Goal: Task Accomplishment & Management: Manage account settings

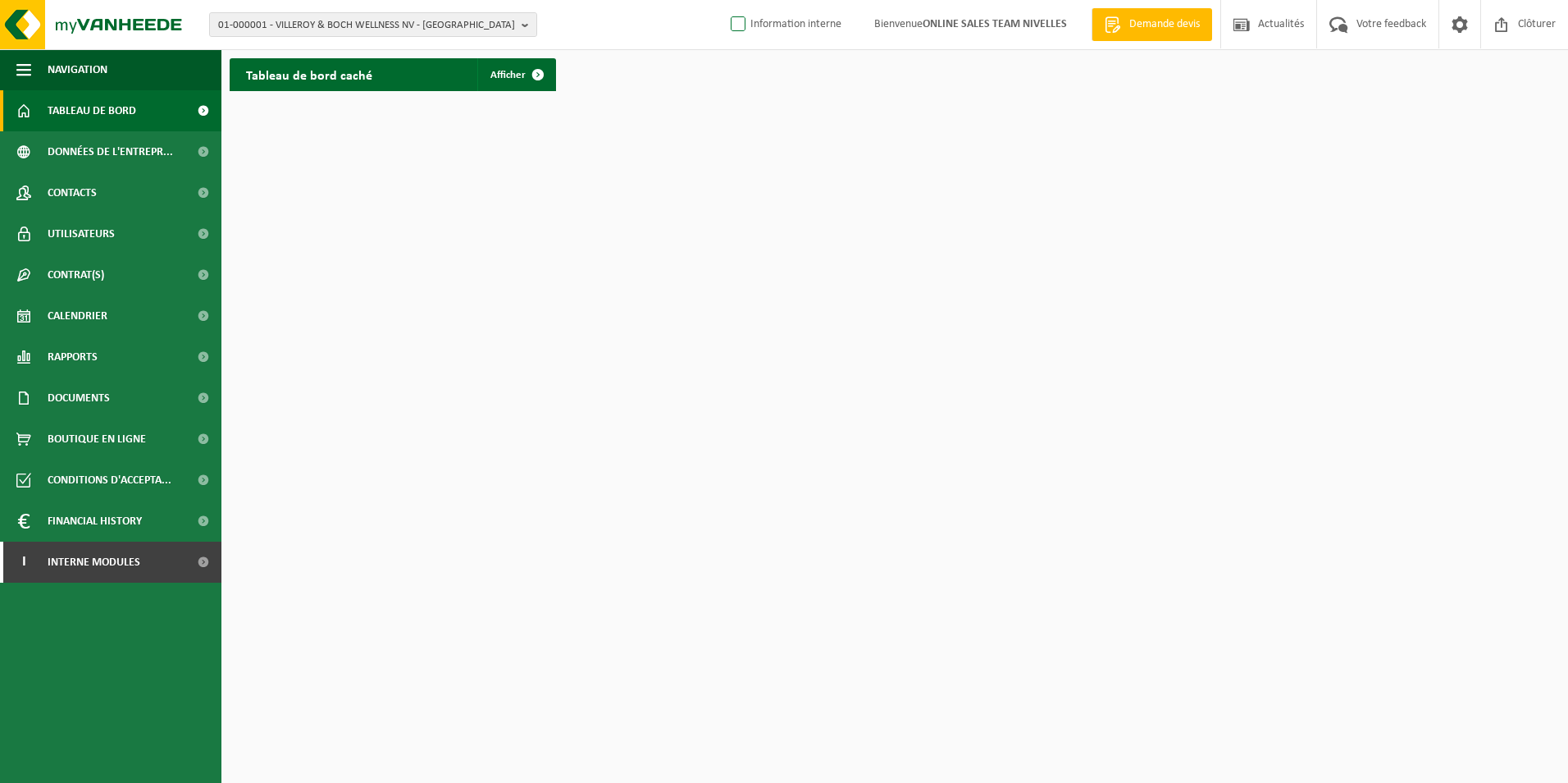
click at [735, 26] on label "Information interne" at bounding box center [784, 25] width 114 height 25
click at [725, 0] on input "Information interne" at bounding box center [725, -1] width 1 height 1
checkbox input "true"
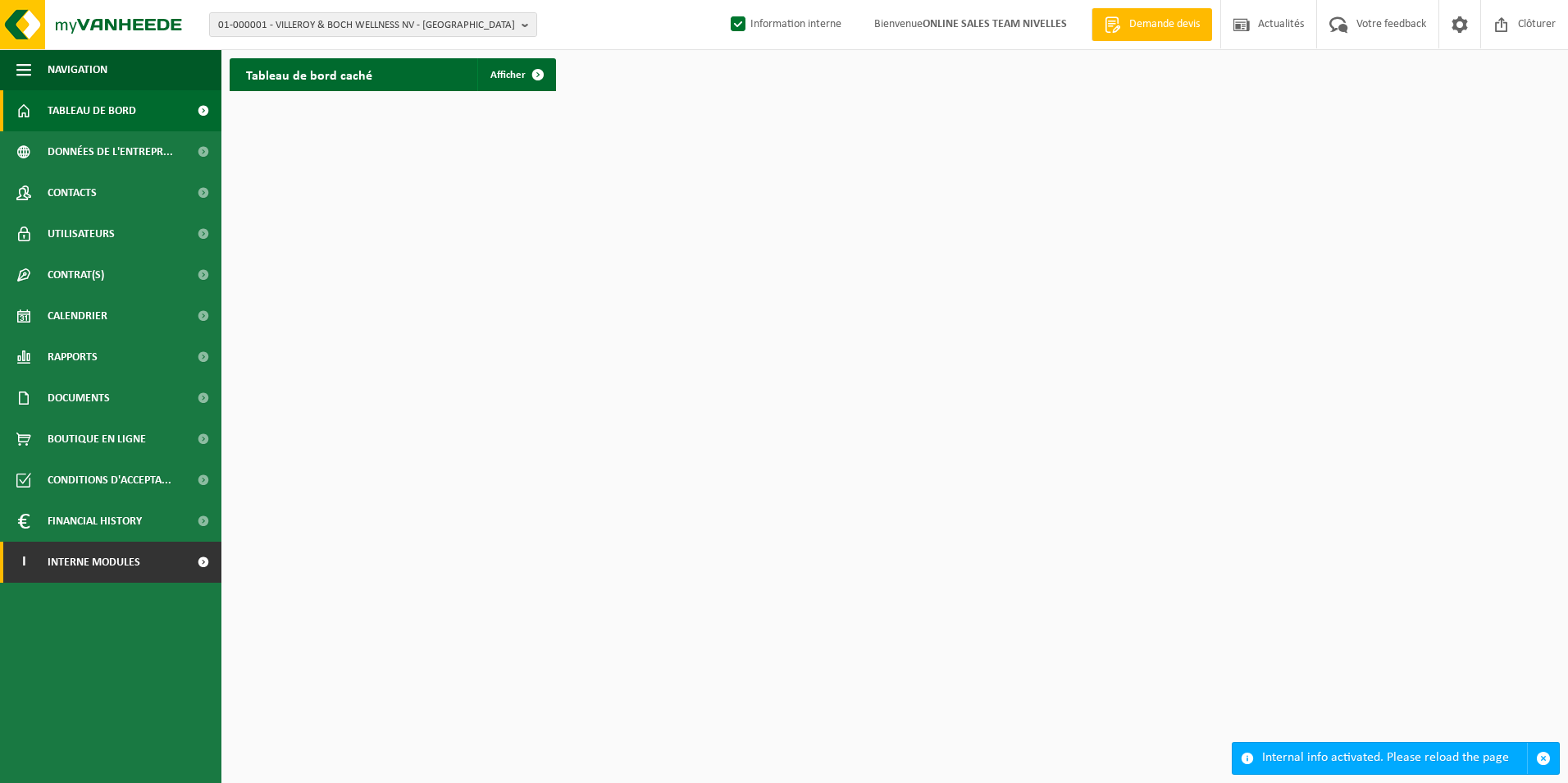
drag, startPoint x: 125, startPoint y: 562, endPoint x: 107, endPoint y: 594, distance: 36.7
click at [123, 562] on span "Interne modules" at bounding box center [93, 562] width 92 height 41
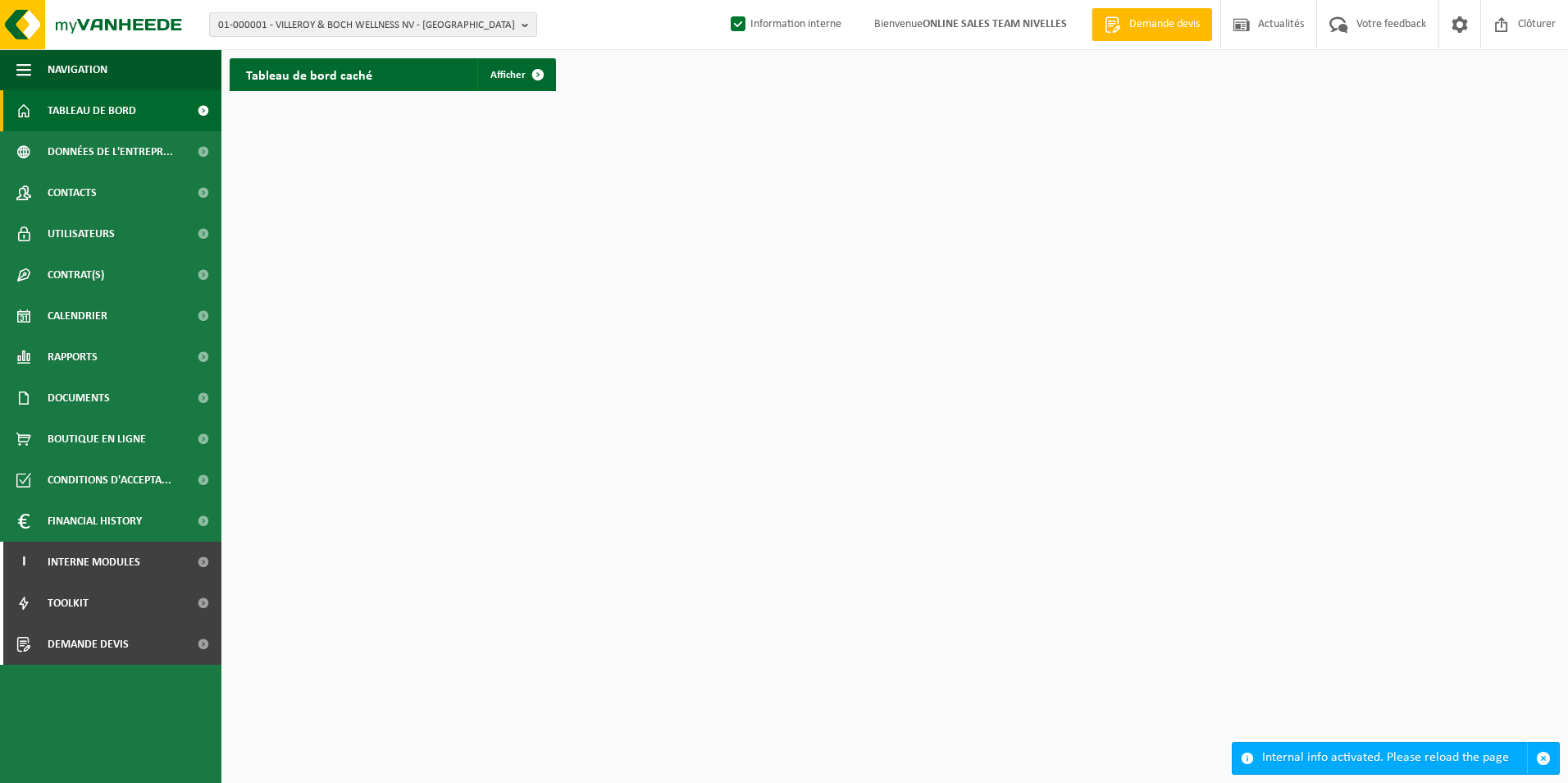
click at [76, 666] on ul "Navigation Demande devis Actualités Votre feedback Clôturer Tableau de bord Don…" at bounding box center [111, 416] width 221 height 734
click at [89, 657] on span "Demande devis" at bounding box center [88, 643] width 82 height 41
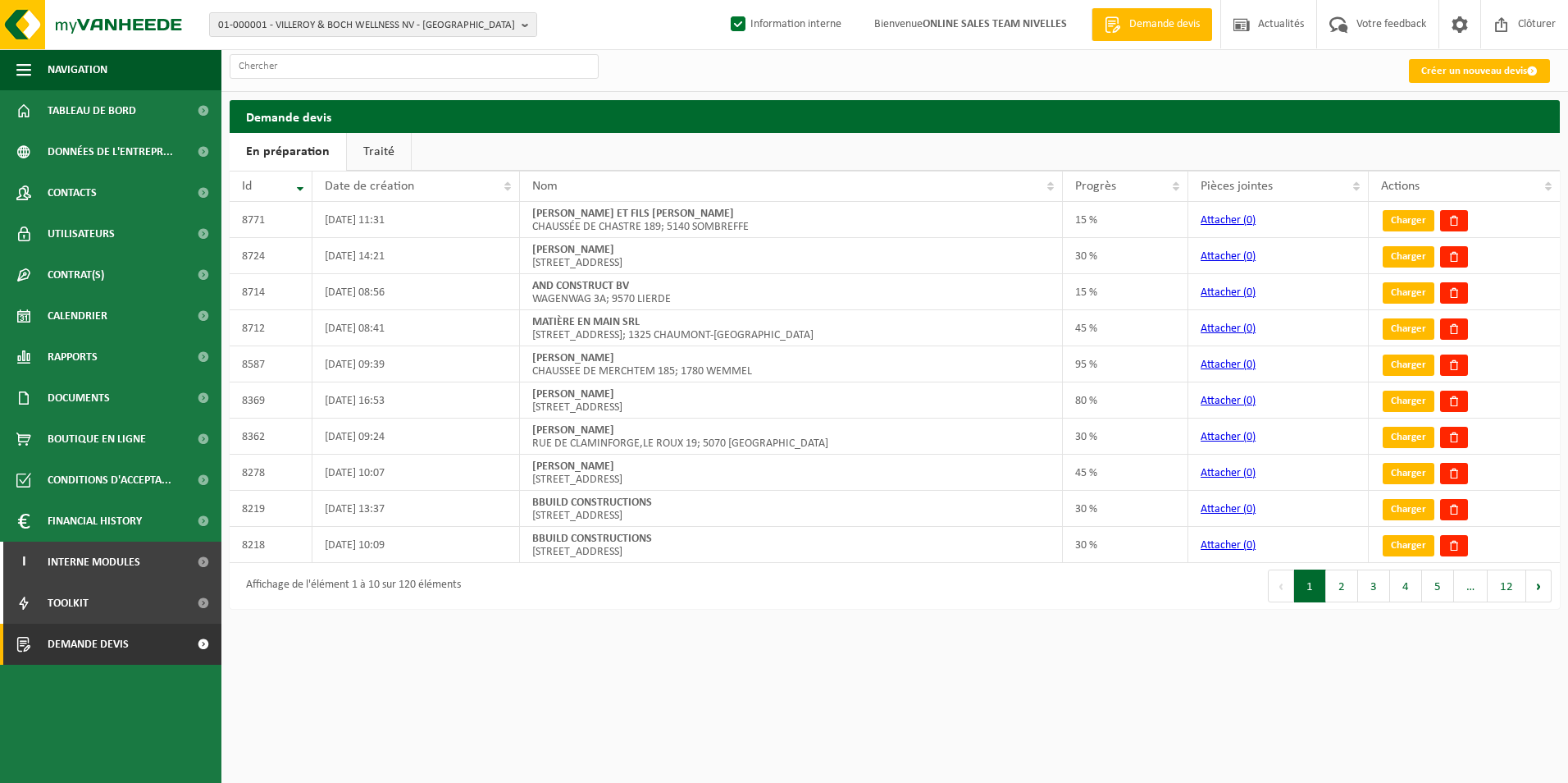
click at [384, 151] on link "Traité" at bounding box center [378, 151] width 64 height 37
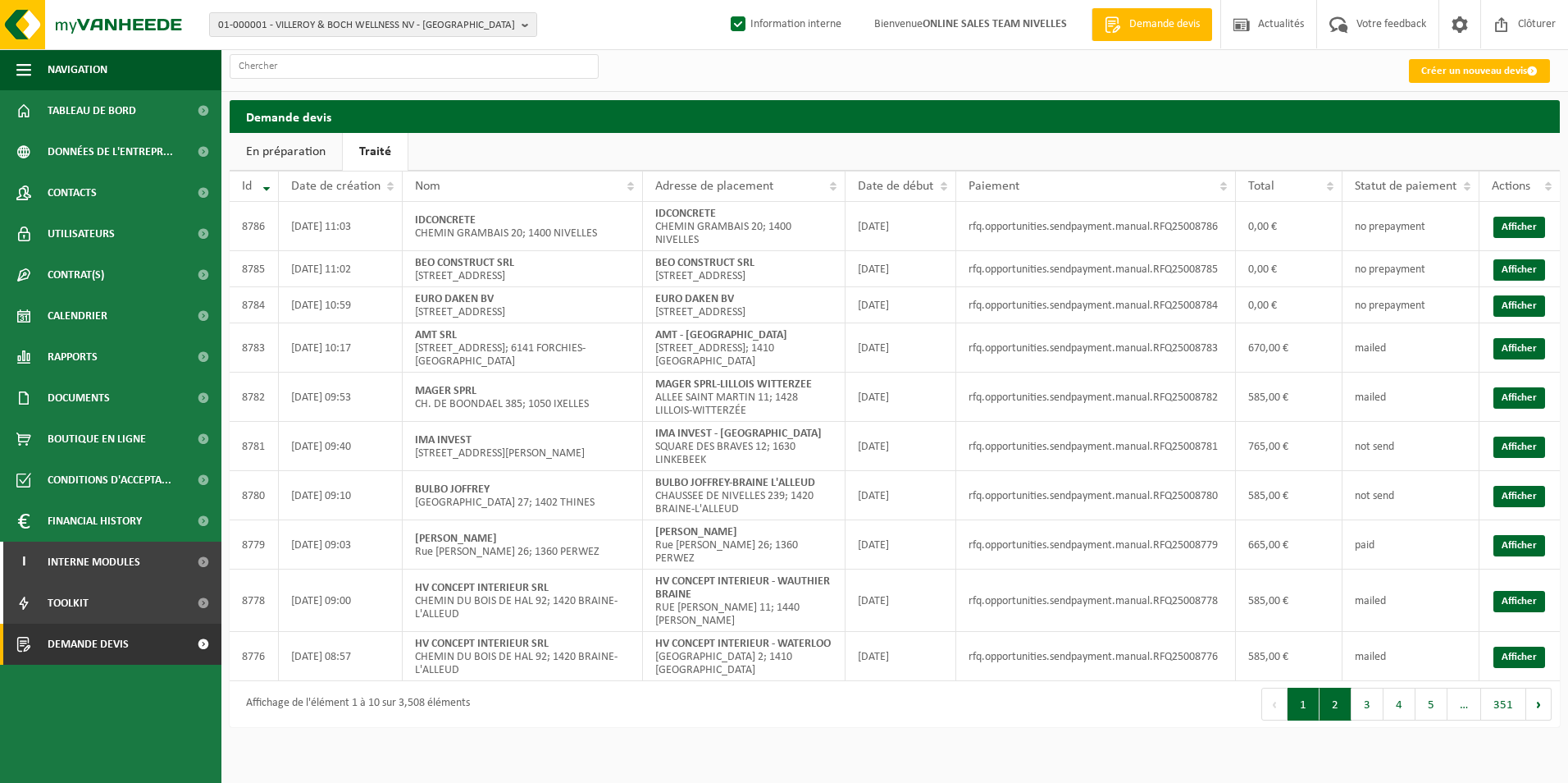
click at [1334, 721] on button "2" at bounding box center [1336, 703] width 32 height 32
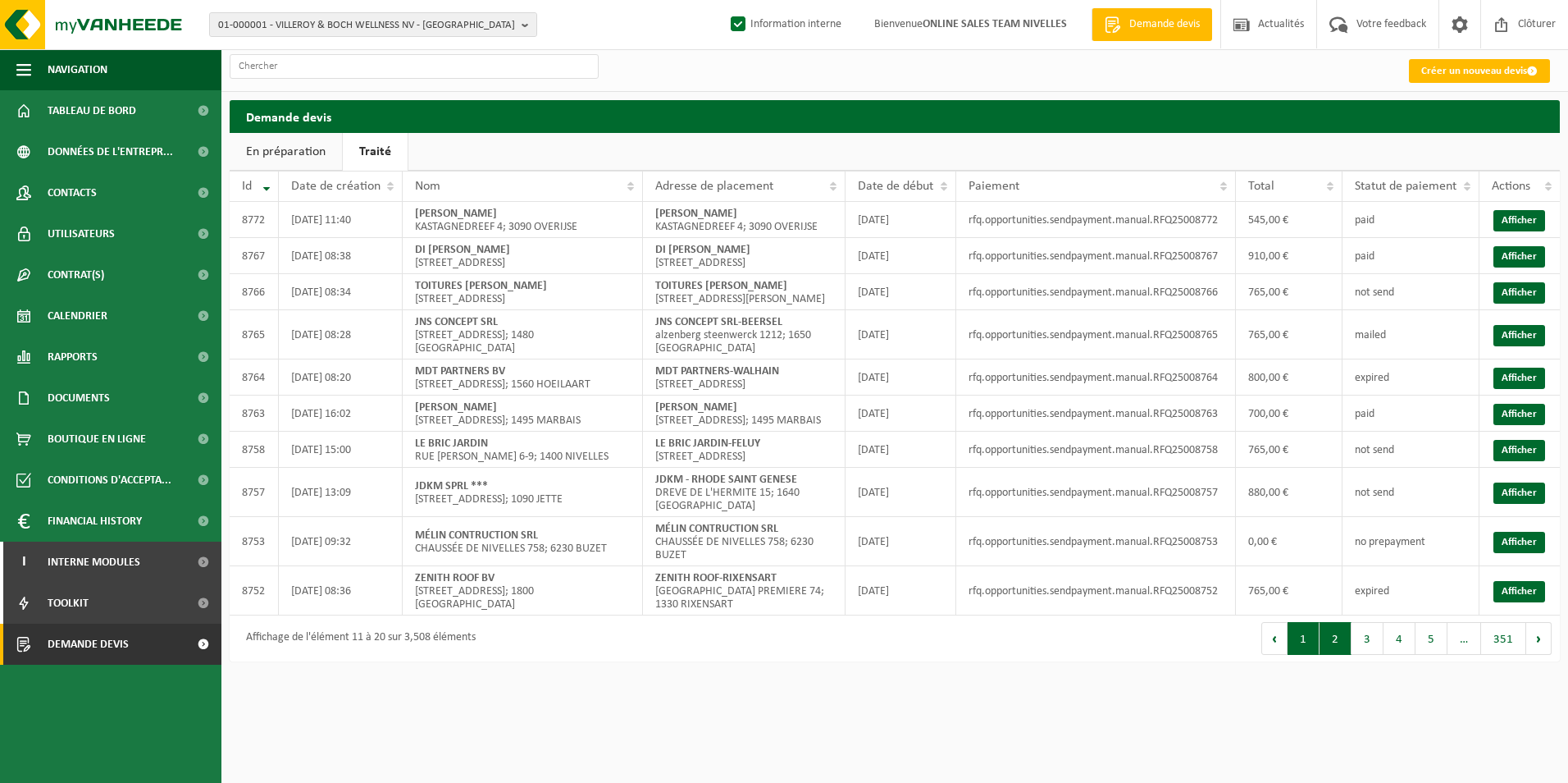
click at [1313, 655] on button "1" at bounding box center [1303, 637] width 32 height 32
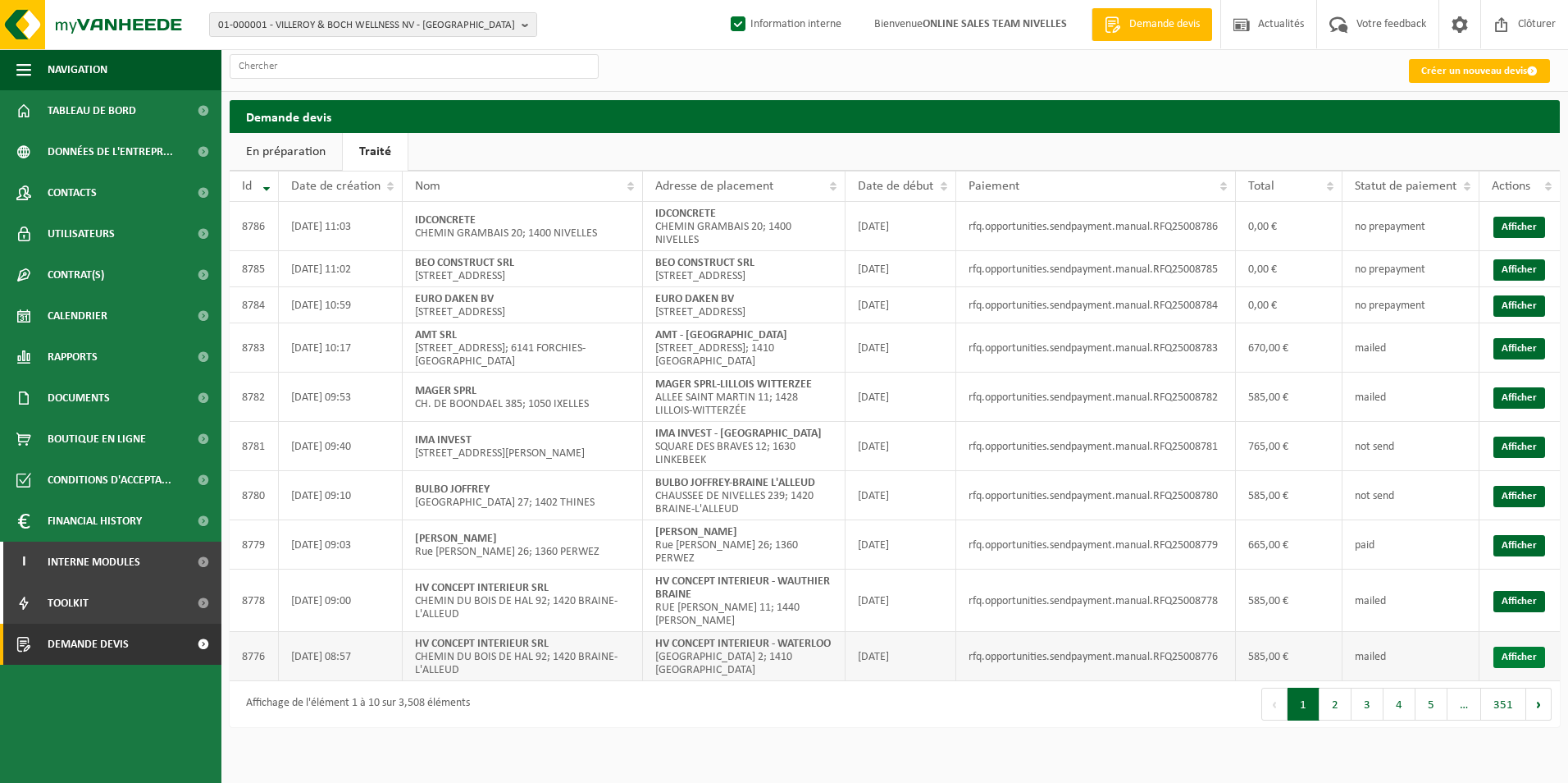
click at [1523, 666] on link "Afficher" at bounding box center [1520, 657] width 52 height 22
